Goal: Task Accomplishment & Management: Complete application form

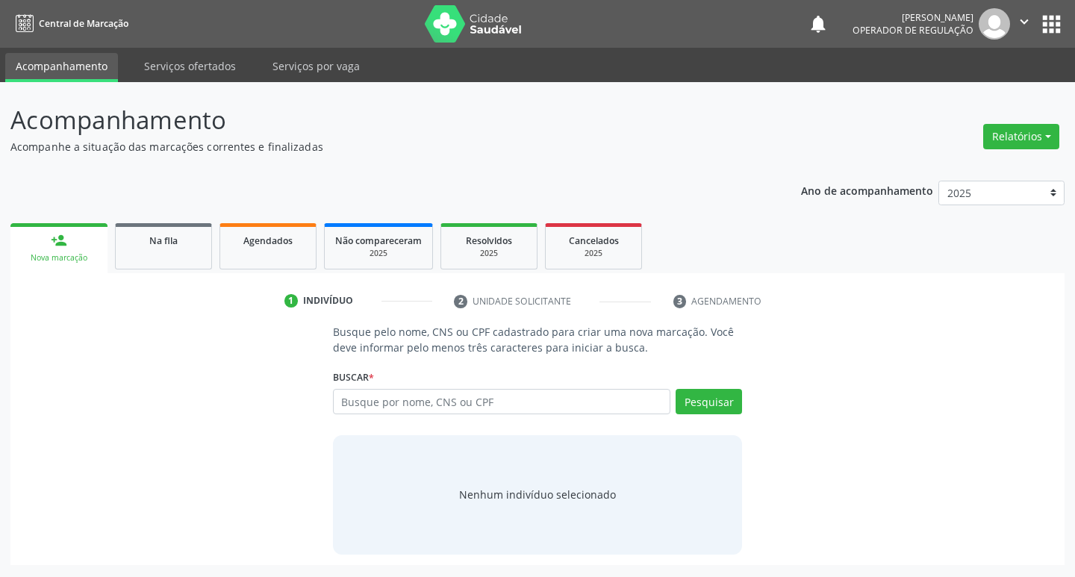
click at [407, 401] on input "text" at bounding box center [502, 401] width 338 height 25
type input "700003541930300"
click at [713, 409] on button "Pesquisar" at bounding box center [708, 401] width 66 height 25
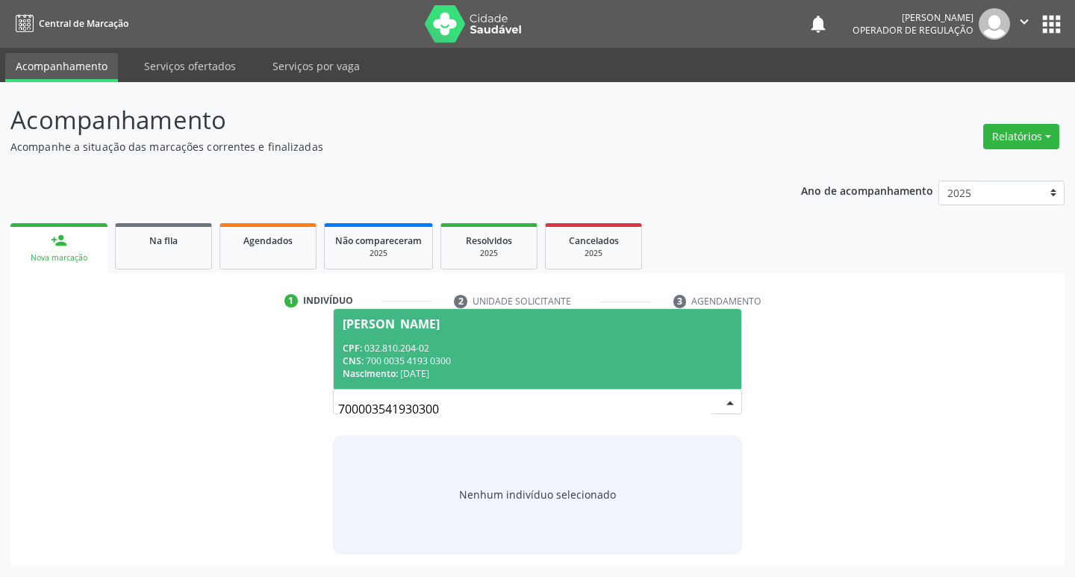
click at [466, 353] on div "CPF: 032.810.204-02" at bounding box center [537, 348] width 390 height 13
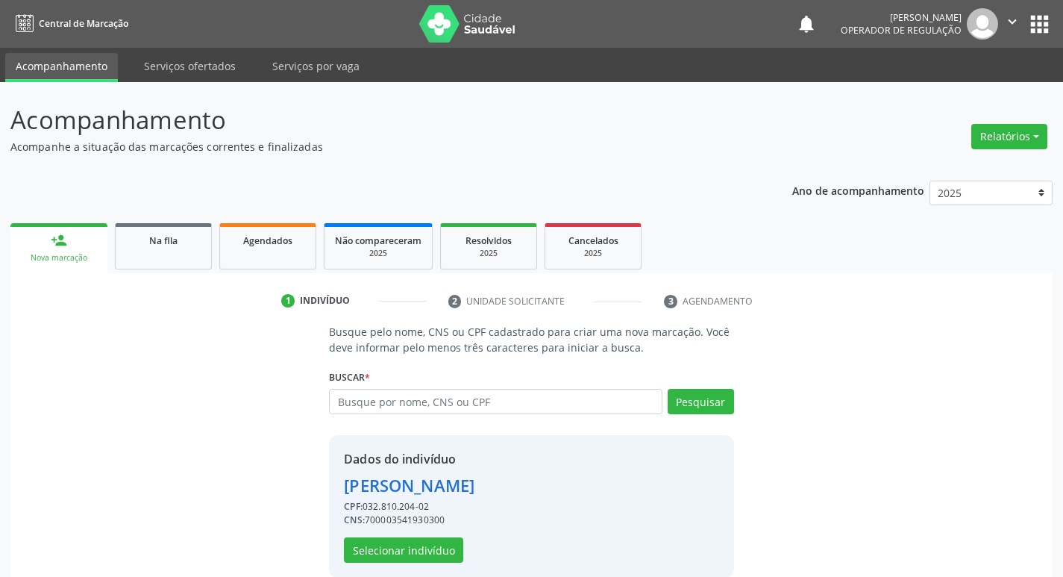
scroll to position [22, 0]
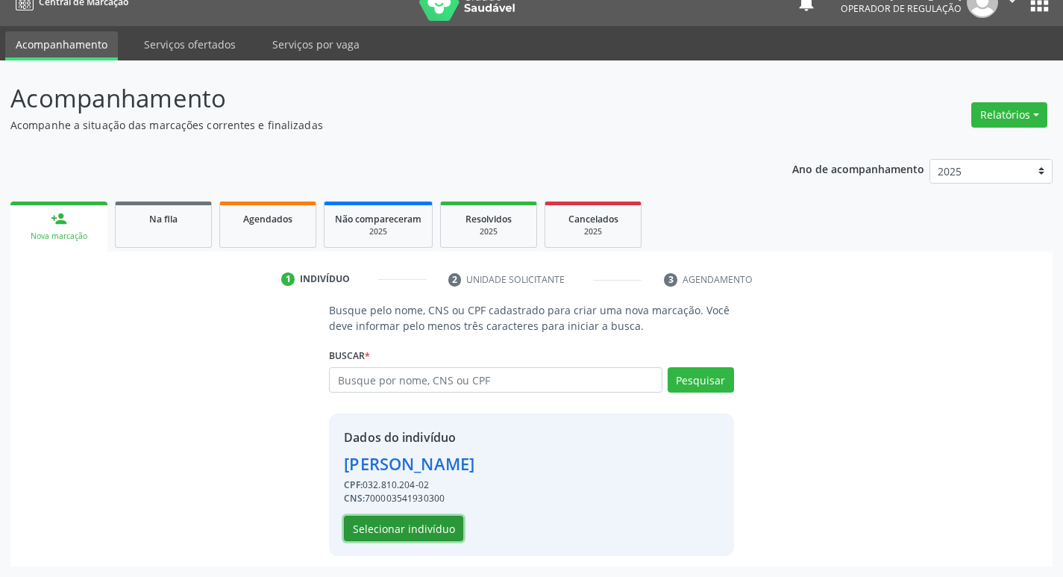
click at [441, 529] on button "Selecionar indivíduo" at bounding box center [403, 528] width 119 height 25
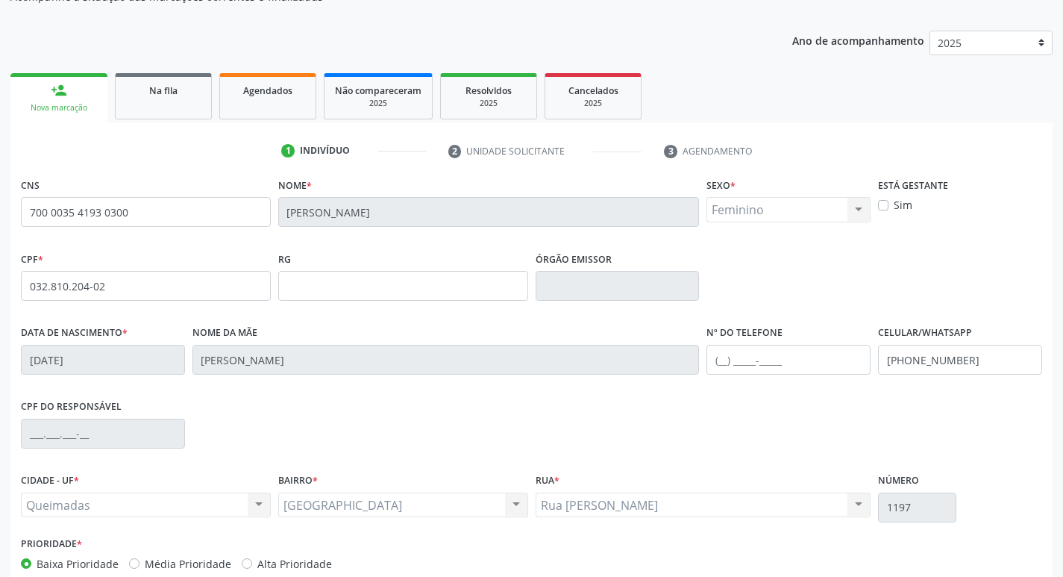
scroll to position [232, 0]
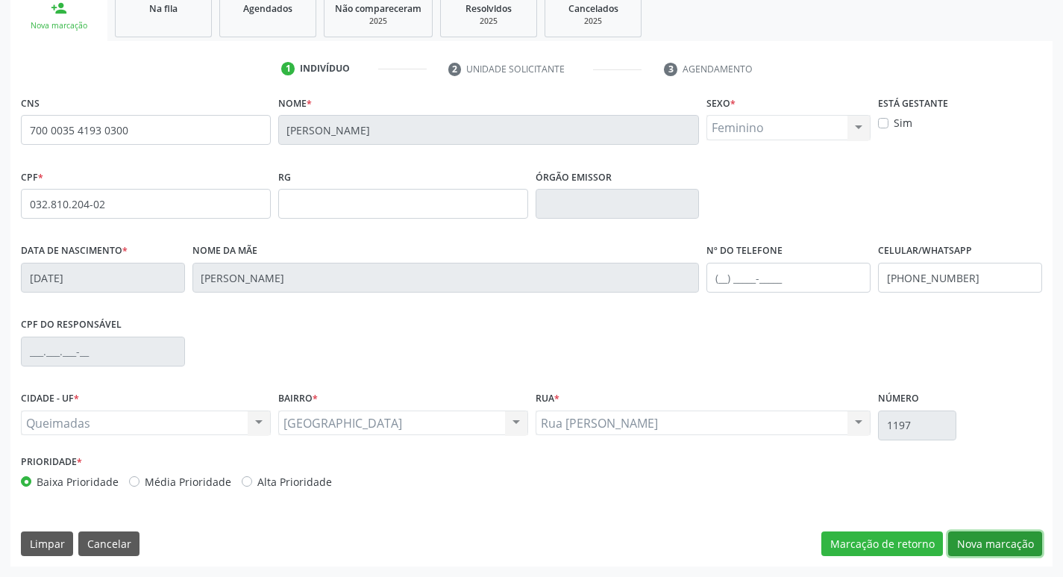
drag, startPoint x: 1002, startPoint y: 545, endPoint x: 984, endPoint y: 550, distance: 18.5
click at [998, 545] on button "Nova marcação" at bounding box center [995, 543] width 94 height 25
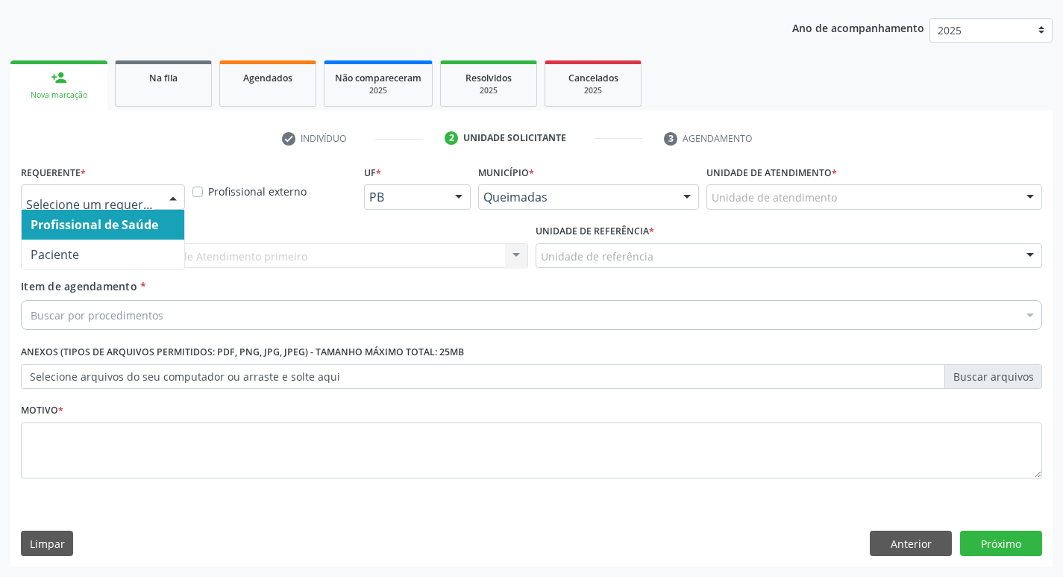
click at [92, 205] on div at bounding box center [103, 196] width 164 height 25
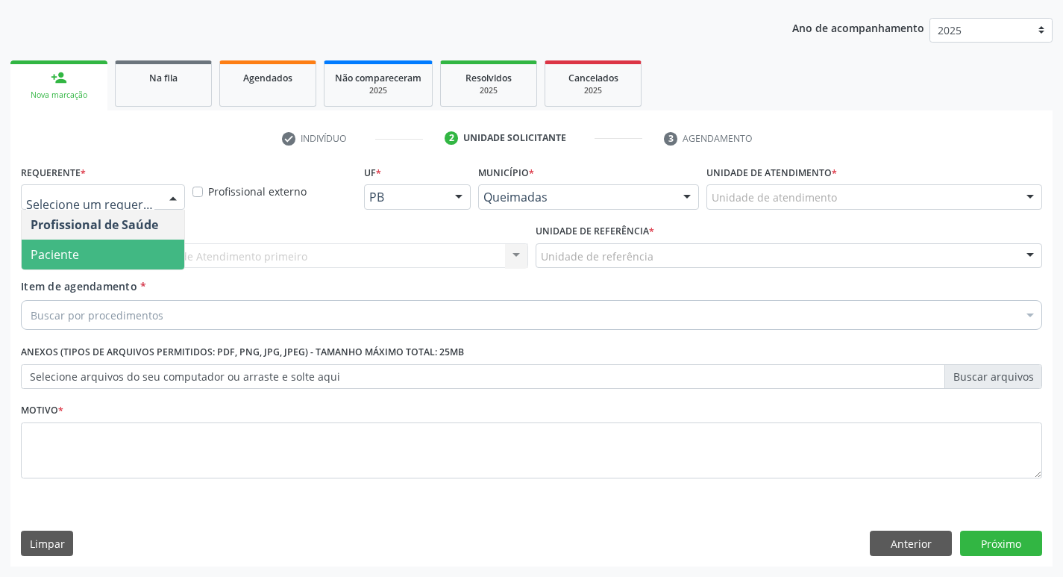
click at [69, 267] on span "Paciente" at bounding box center [103, 255] width 163 height 30
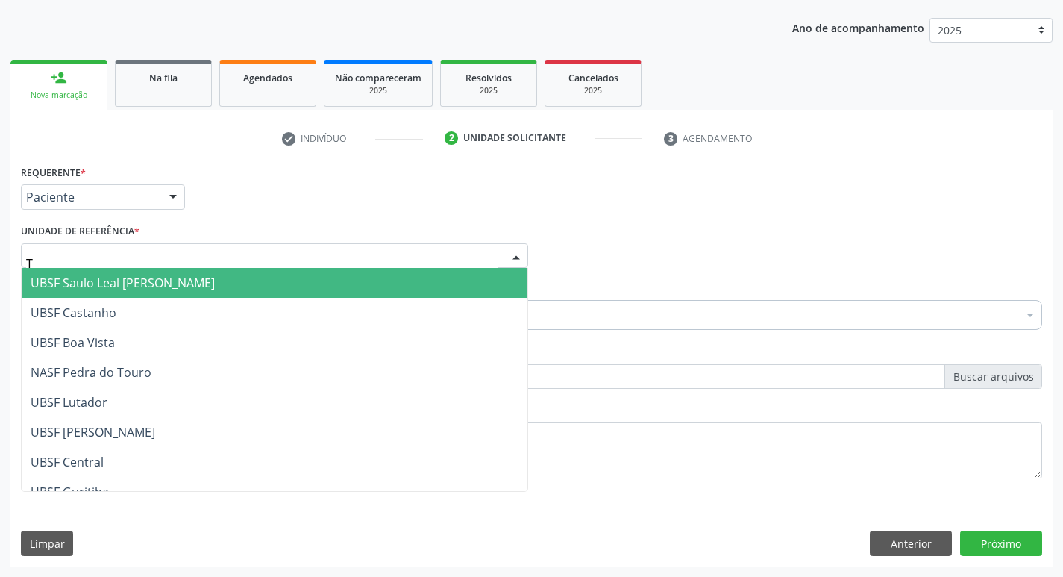
type input "TI"
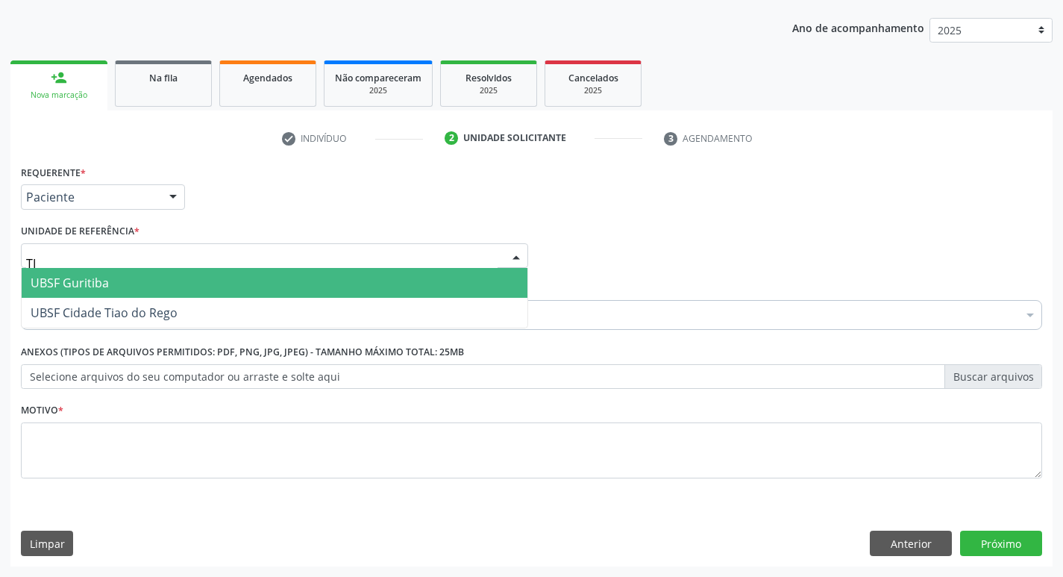
click at [121, 302] on span "UBSF Cidade Tiao do Rego" at bounding box center [275, 313] width 506 height 30
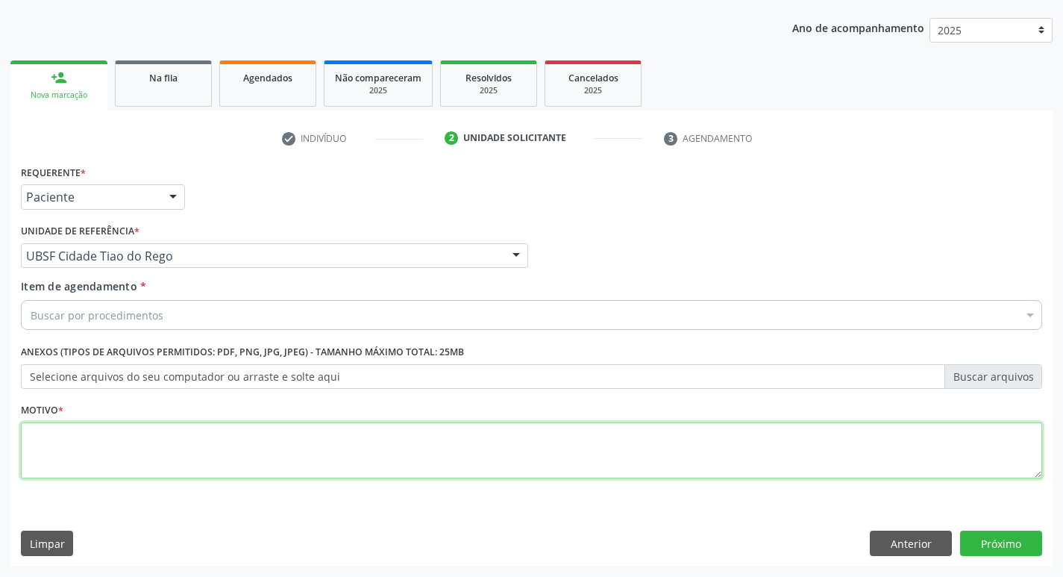
click at [105, 448] on textarea at bounding box center [532, 450] width 1022 height 57
type textarea "AVALIACAO"
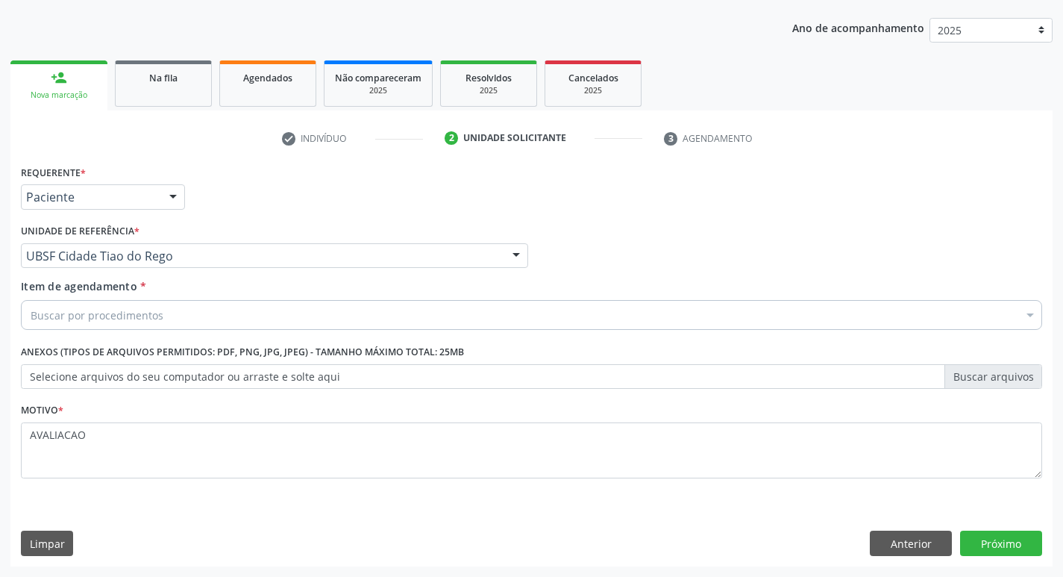
click at [43, 306] on div "Buscar por procedimentos" at bounding box center [532, 315] width 1022 height 30
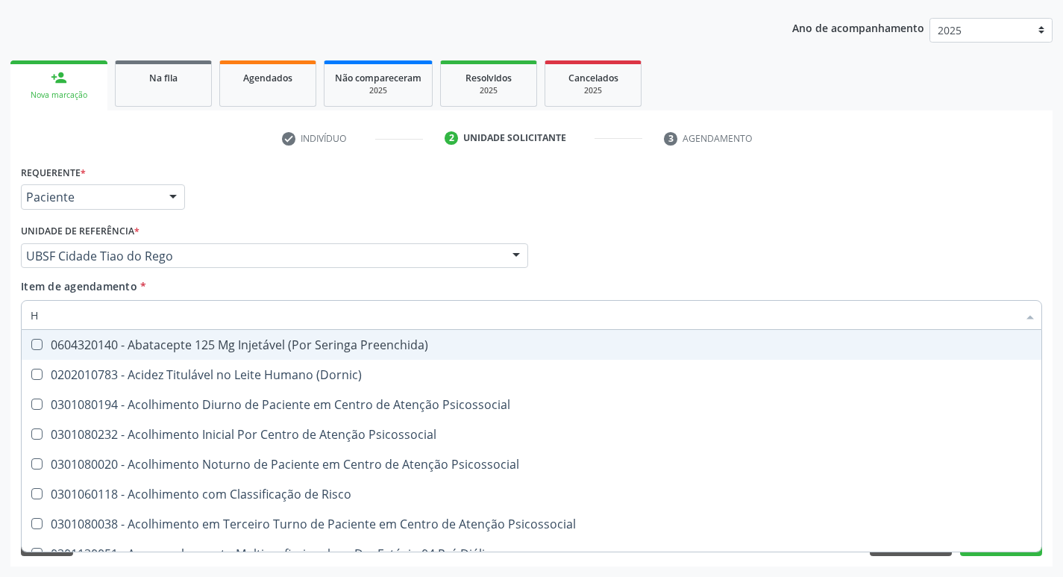
type input "HEMOGR"
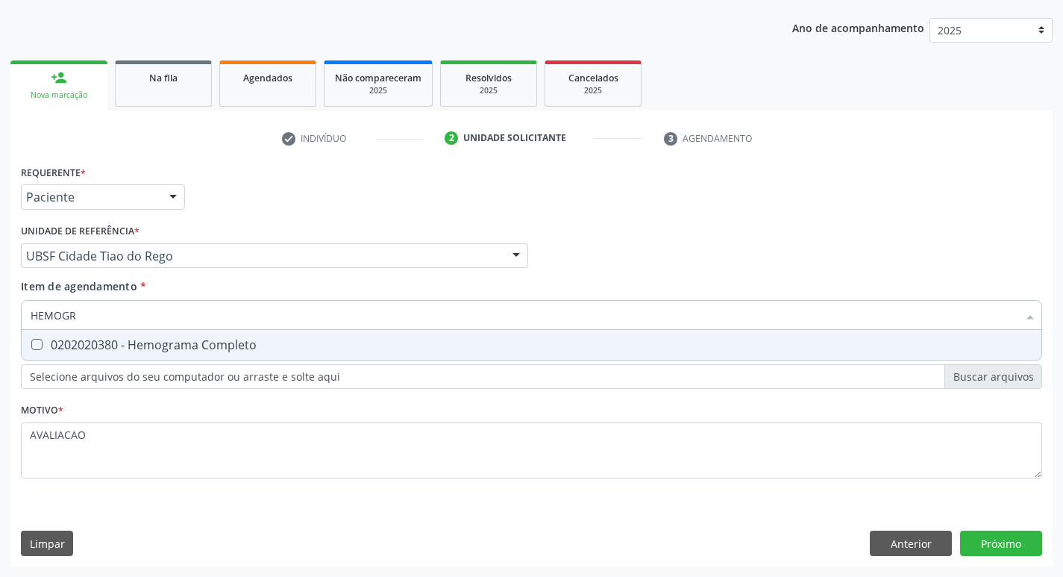
click at [257, 344] on div "0202020380 - Hemograma Completo" at bounding box center [532, 345] width 1002 height 12
checkbox Completo "true"
click at [1007, 547] on div "Requerente * Paciente Profissional de Saúde Paciente Nenhum resultado encontrad…" at bounding box center [531, 363] width 1042 height 405
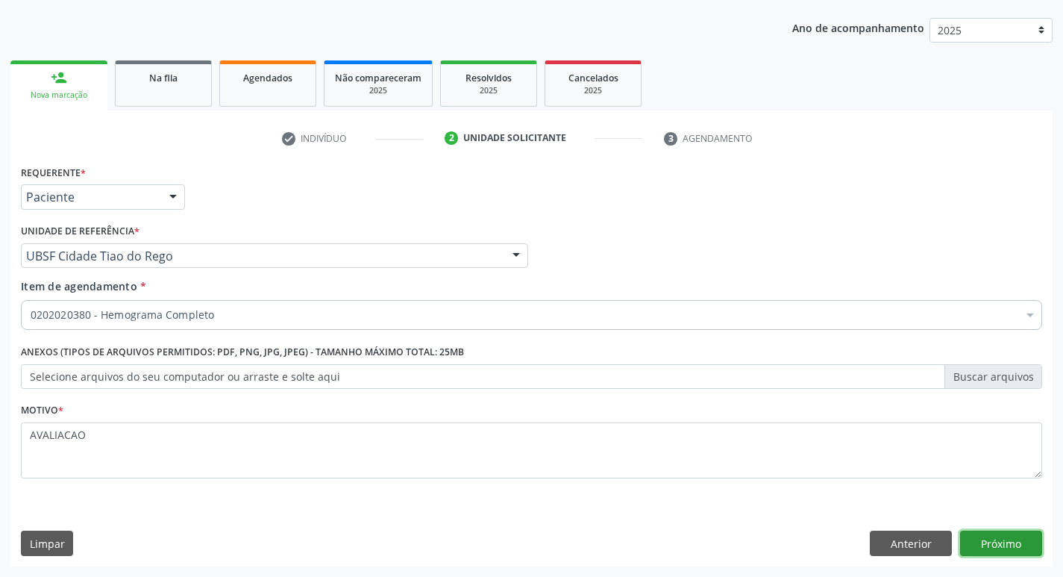
scroll to position [0, 0]
click at [1000, 544] on button "Próximo" at bounding box center [1001, 543] width 82 height 25
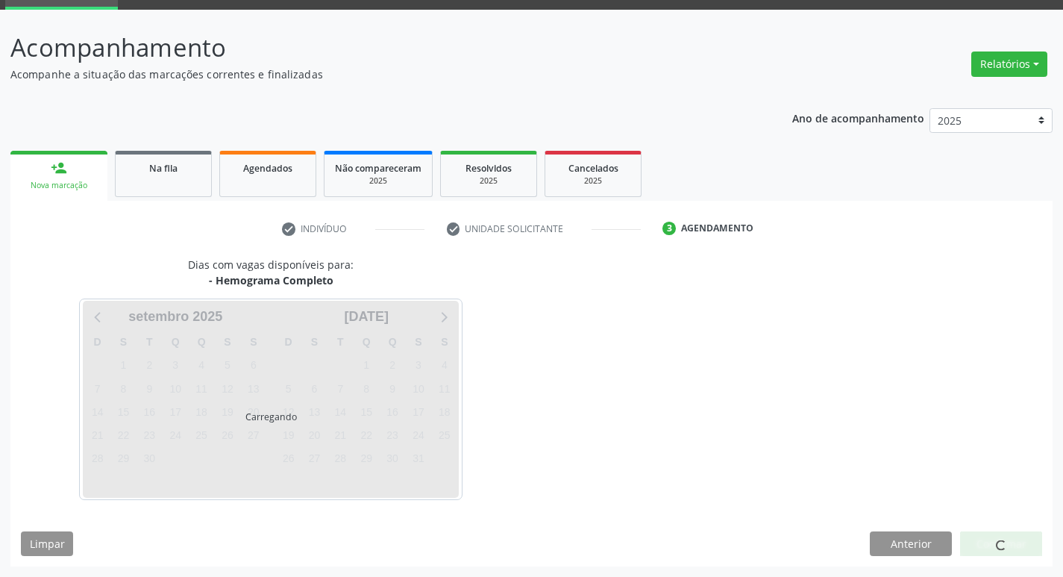
scroll to position [72, 0]
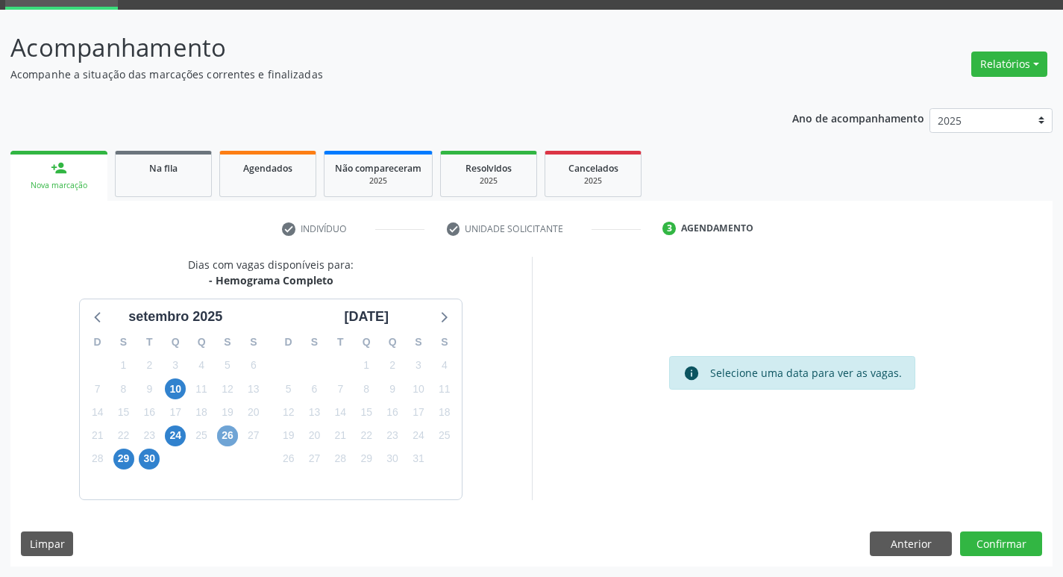
click at [229, 440] on span "26" at bounding box center [227, 435] width 21 height 21
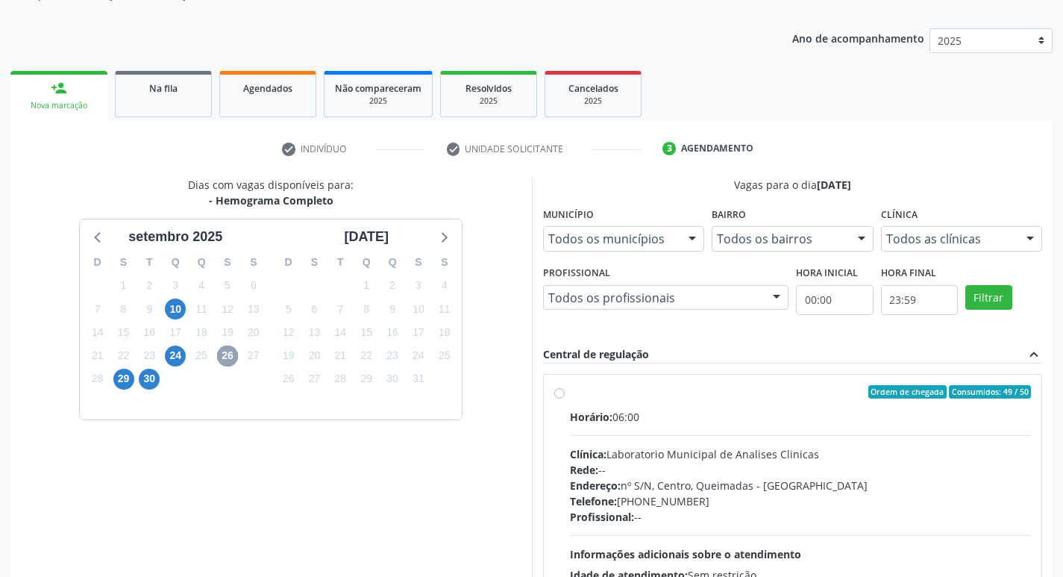
scroll to position [288, 0]
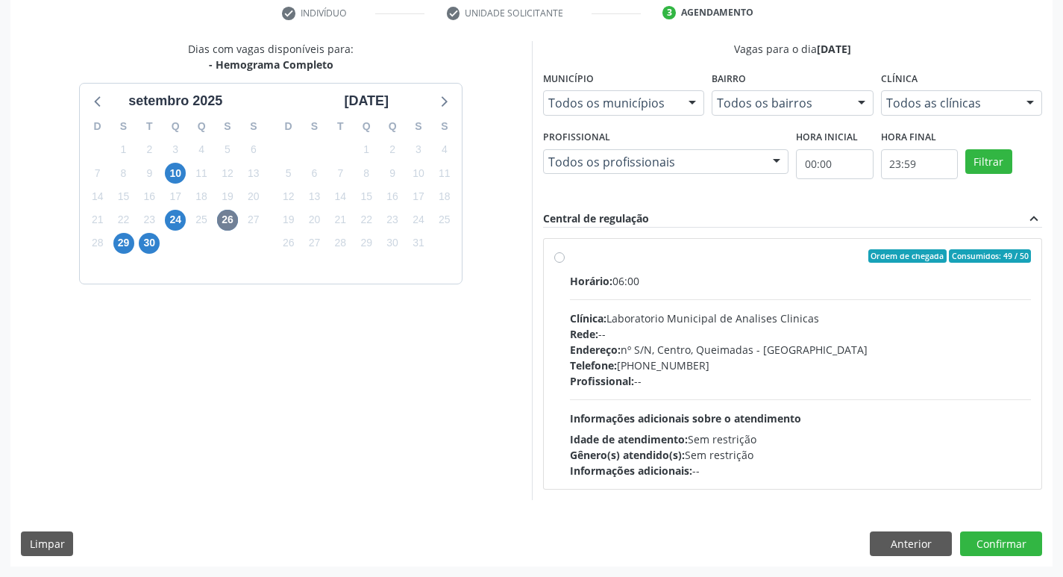
click at [705, 356] on div "Endereço: nº S/N, Centro, Queimadas - [GEOGRAPHIC_DATA]" at bounding box center [801, 350] width 462 height 16
click at [565, 263] on input "Ordem de chegada Consumidos: 49 / 50 Horário: 06:00 Clínica: Laboratorio Munici…" at bounding box center [559, 255] width 10 height 13
radio input "true"
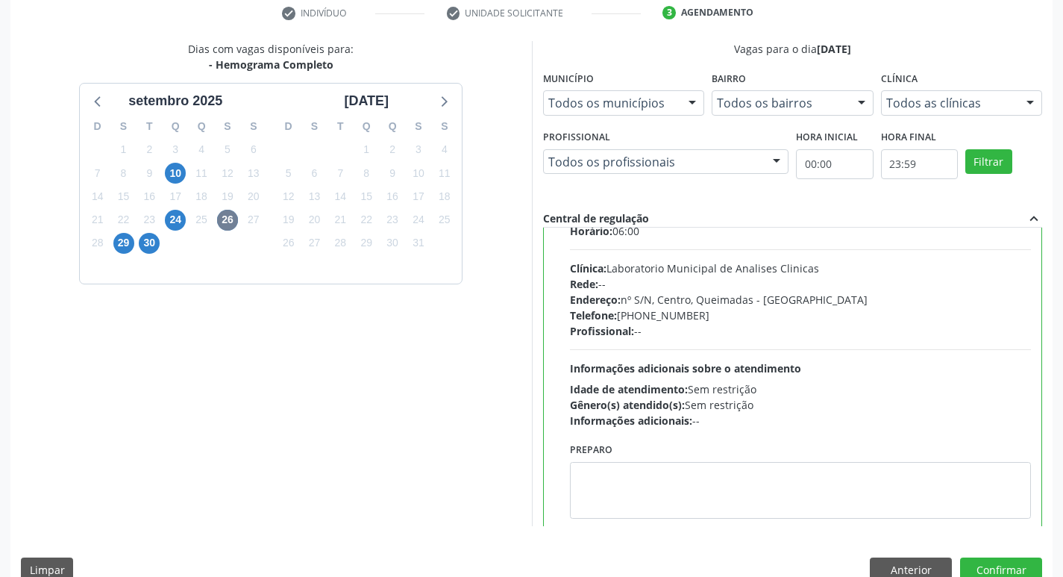
scroll to position [74, 0]
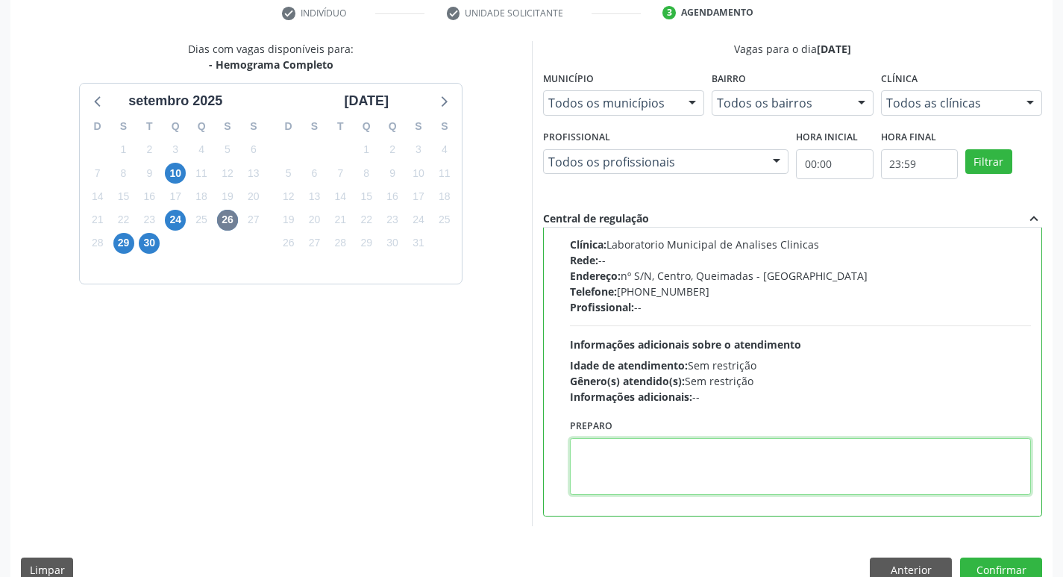
click at [674, 460] on textarea at bounding box center [801, 466] width 462 height 57
paste textarea "IR EM [GEOGRAPHIC_DATA]"
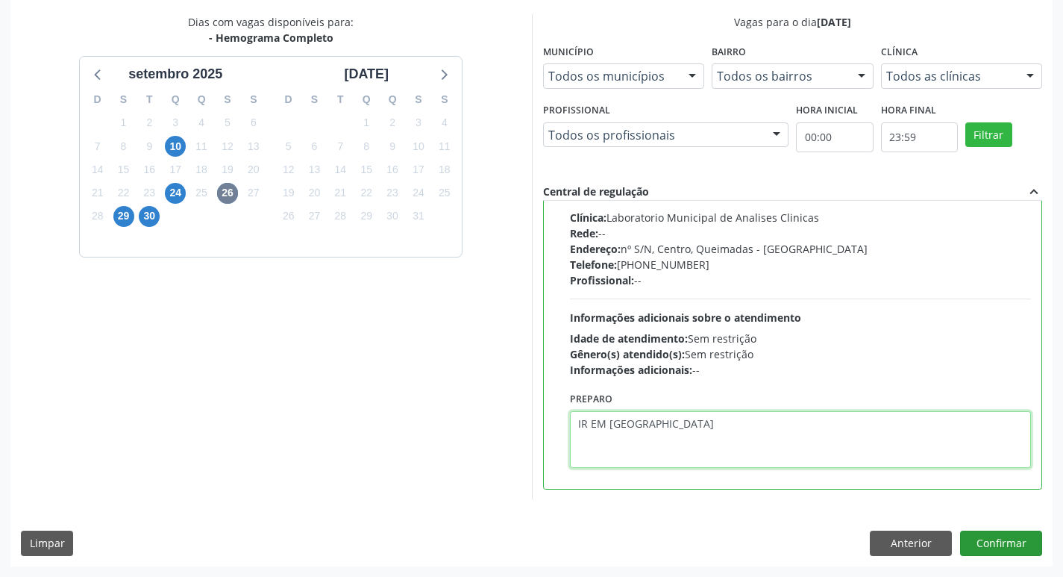
type textarea "IR EM [GEOGRAPHIC_DATA]"
click at [991, 539] on button "Confirmar" at bounding box center [1001, 543] width 82 height 25
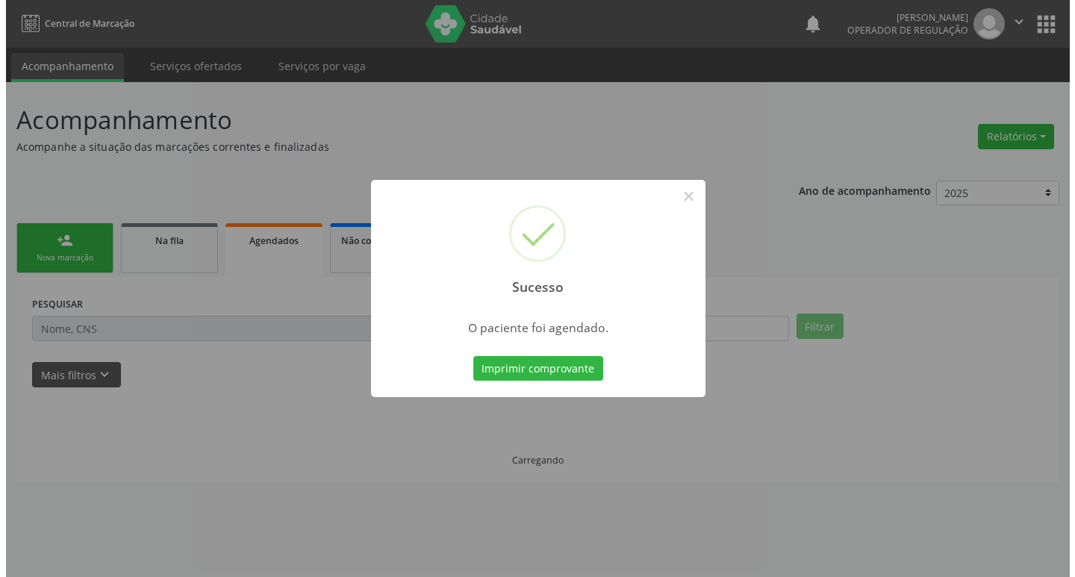
scroll to position [0, 0]
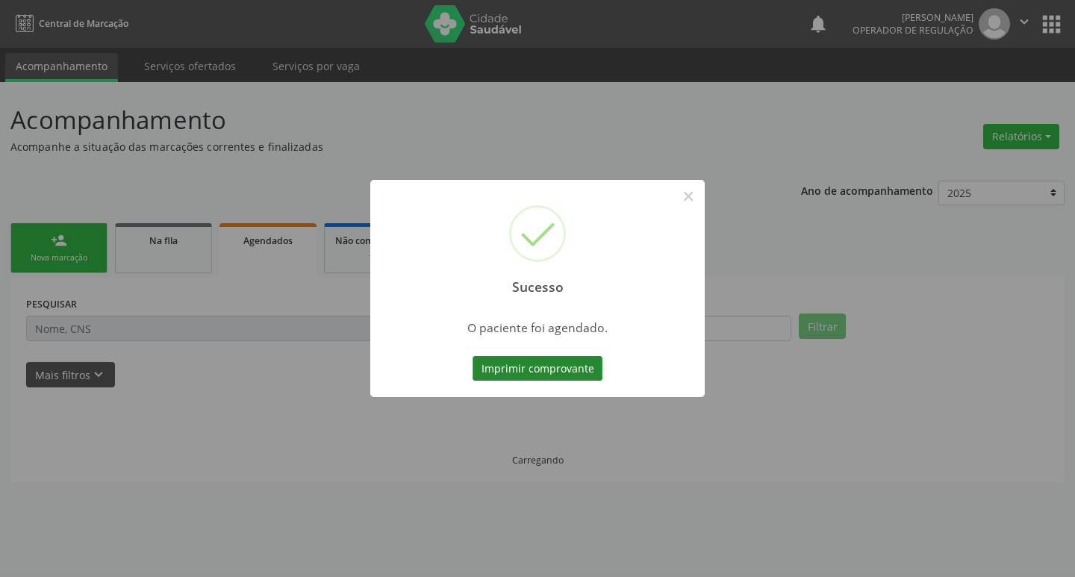
click at [536, 378] on button "Imprimir comprovante" at bounding box center [537, 368] width 130 height 25
